Goal: Information Seeking & Learning: Compare options

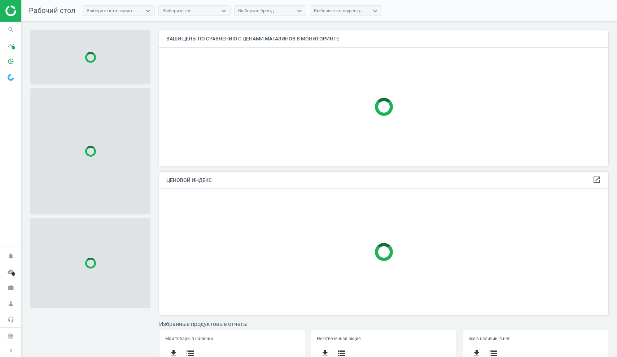
scroll to position [135, 449]
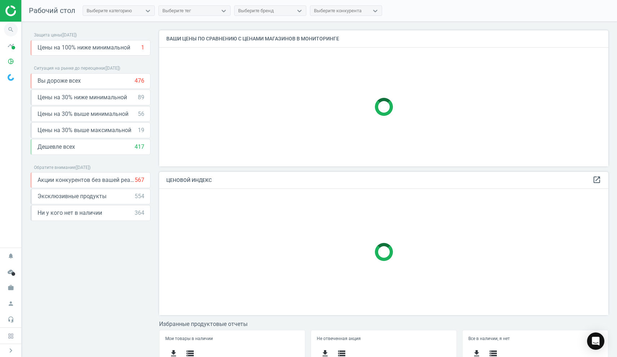
click at [8, 30] on icon "search" at bounding box center [11, 30] width 14 height 14
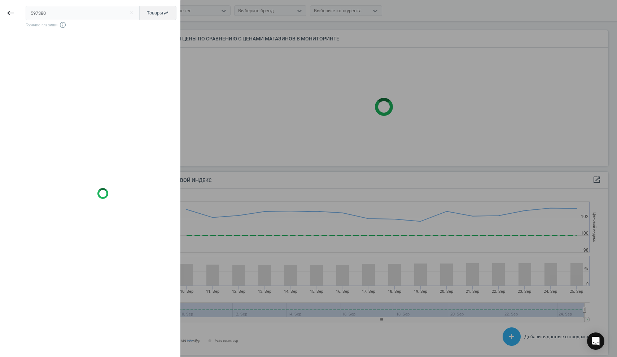
scroll to position [166, 449]
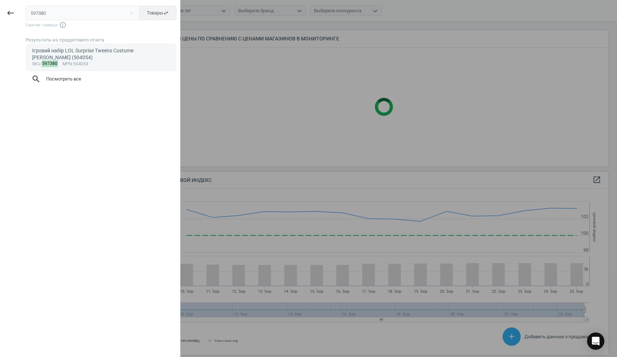
type input "597380"
click at [53, 52] on div "Ігровий набір LOL Surprise Tweens Costume [PERSON_NAME] (504054)" at bounding box center [101, 54] width 138 height 14
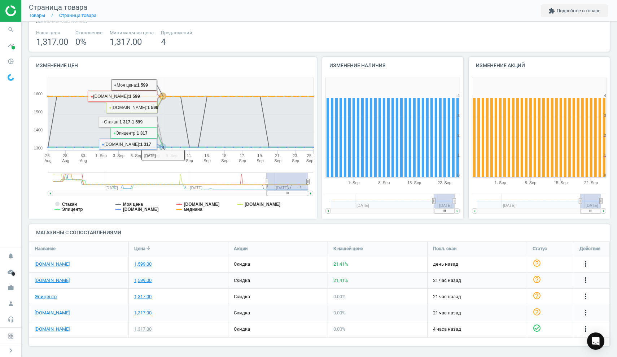
scroll to position [41, 0]
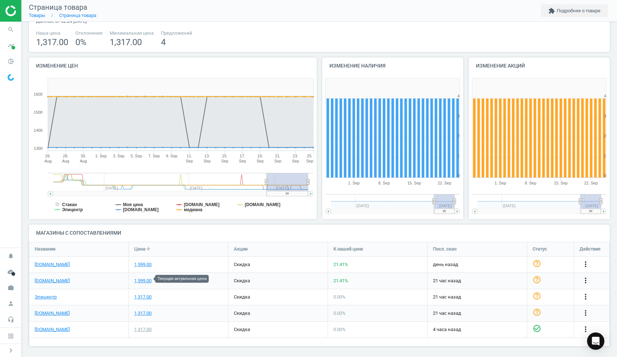
drag, startPoint x: 145, startPoint y: 280, endPoint x: 151, endPoint y: 283, distance: 6.9
click at [145, 280] on div "1,599.00" at bounding box center [142, 280] width 17 height 6
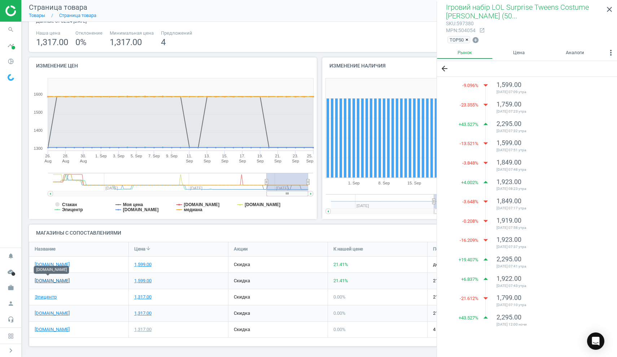
click at [49, 279] on link "[DOMAIN_NAME]" at bounding box center [52, 280] width 35 height 6
click at [141, 312] on div "1,317.00" at bounding box center [142, 313] width 17 height 6
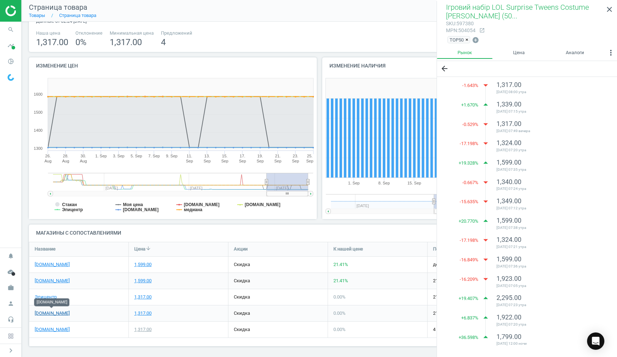
click at [62, 311] on link "[DOMAIN_NAME]" at bounding box center [52, 313] width 35 height 6
click at [9, 28] on icon "search" at bounding box center [11, 30] width 14 height 14
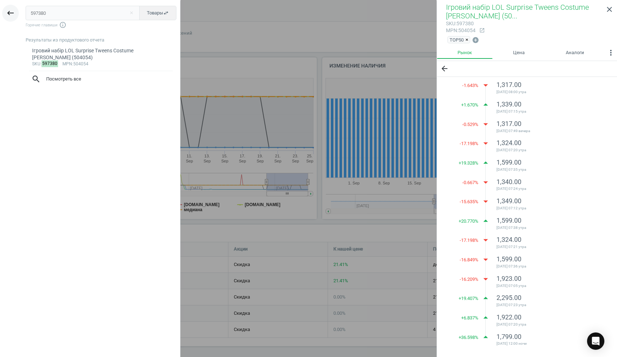
drag, startPoint x: 50, startPoint y: 12, endPoint x: 18, endPoint y: 10, distance: 32.1
click at [18, 10] on div "keyboard_backspace 597380 close Товары swap_horiz Горячие главиши info_outline …" at bounding box center [90, 179] width 180 height 357
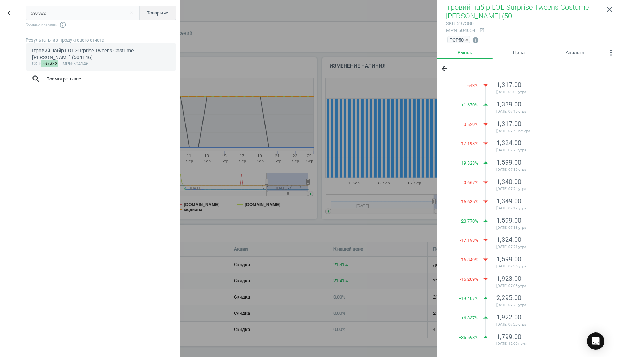
type input "597382"
click at [79, 52] on div "Ігровий набір LOL Surprise Tweens Costume [PERSON_NAME] (504146)" at bounding box center [101, 54] width 138 height 14
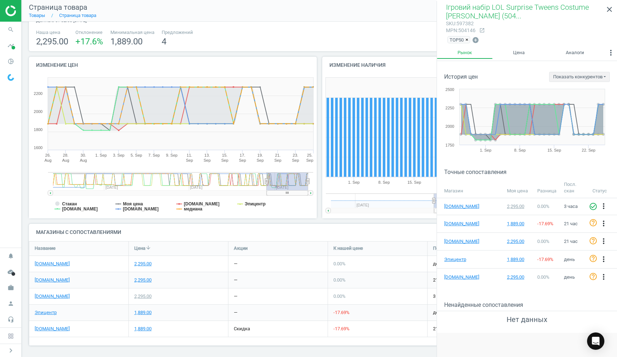
scroll to position [41, 0]
click at [141, 328] on div "1,889.00" at bounding box center [142, 329] width 17 height 6
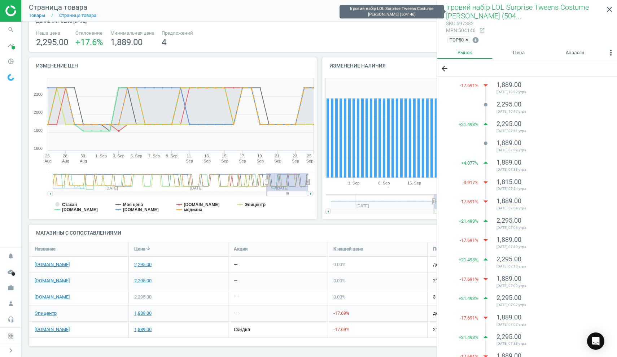
click at [470, 6] on span "Ігровий набір LOL Surprise Tweens Costume [PERSON_NAME] (504..." at bounding box center [517, 11] width 143 height 17
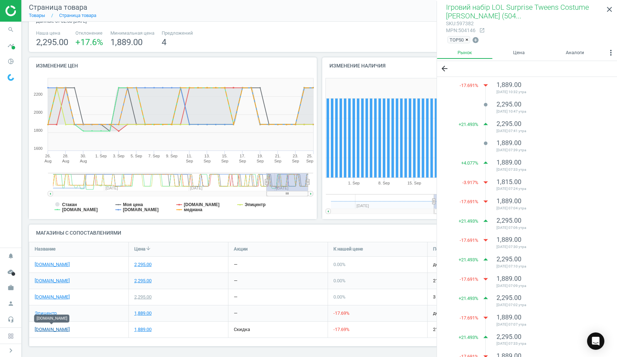
click at [44, 327] on link "[DOMAIN_NAME]" at bounding box center [52, 329] width 35 height 6
click at [10, 29] on icon "search" at bounding box center [11, 30] width 14 height 14
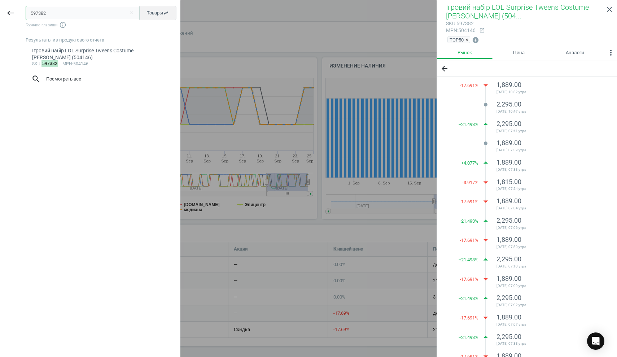
drag, startPoint x: 56, startPoint y: 15, endPoint x: 0, endPoint y: 14, distance: 55.5
click at [0, 14] on div "keyboard_backspace 597382 close Товары swap_horiz Горячие главиши info_outline …" at bounding box center [90, 179] width 180 height 357
paste input "2296"
type input "592296"
drag, startPoint x: 72, startPoint y: 51, endPoint x: 64, endPoint y: 58, distance: 10.7
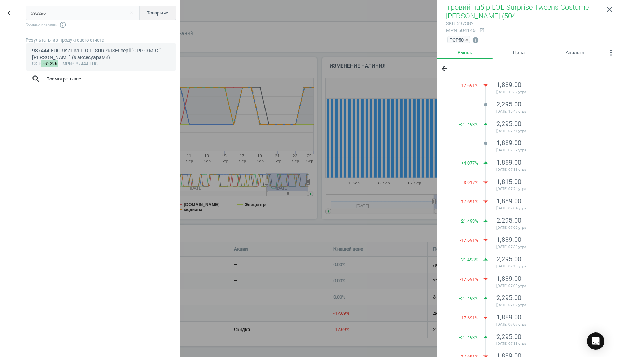
click at [72, 51] on div "987444-EUC Лялька L.O.L. SURPRISE! серії "OPP O.M.G." – [PERSON_NAME] (з аксесу…" at bounding box center [101, 54] width 138 height 14
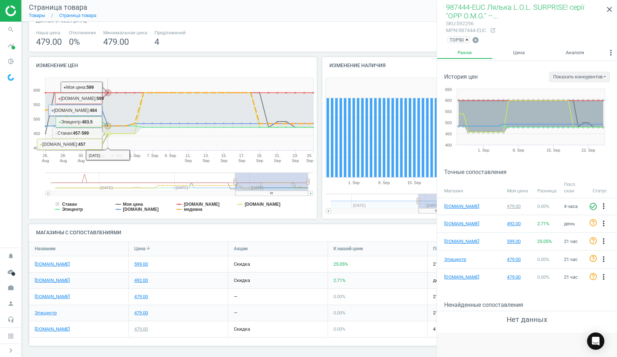
scroll to position [41, 0]
